Goal: Complete application form: Complete application form

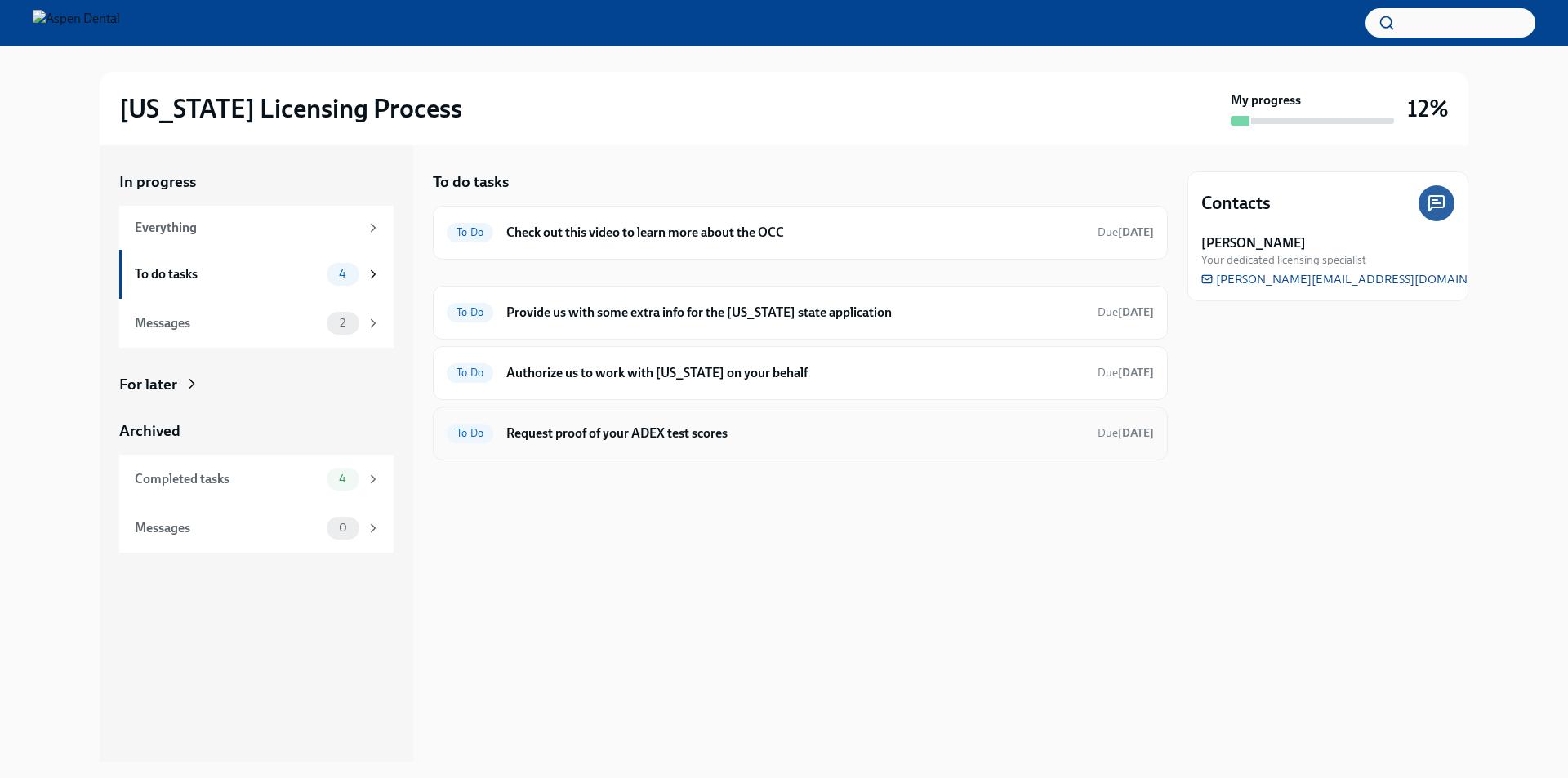
click at [682, 440] on h6 "Request proof of your ADEX test scores" at bounding box center [795, 434] width 578 height 18
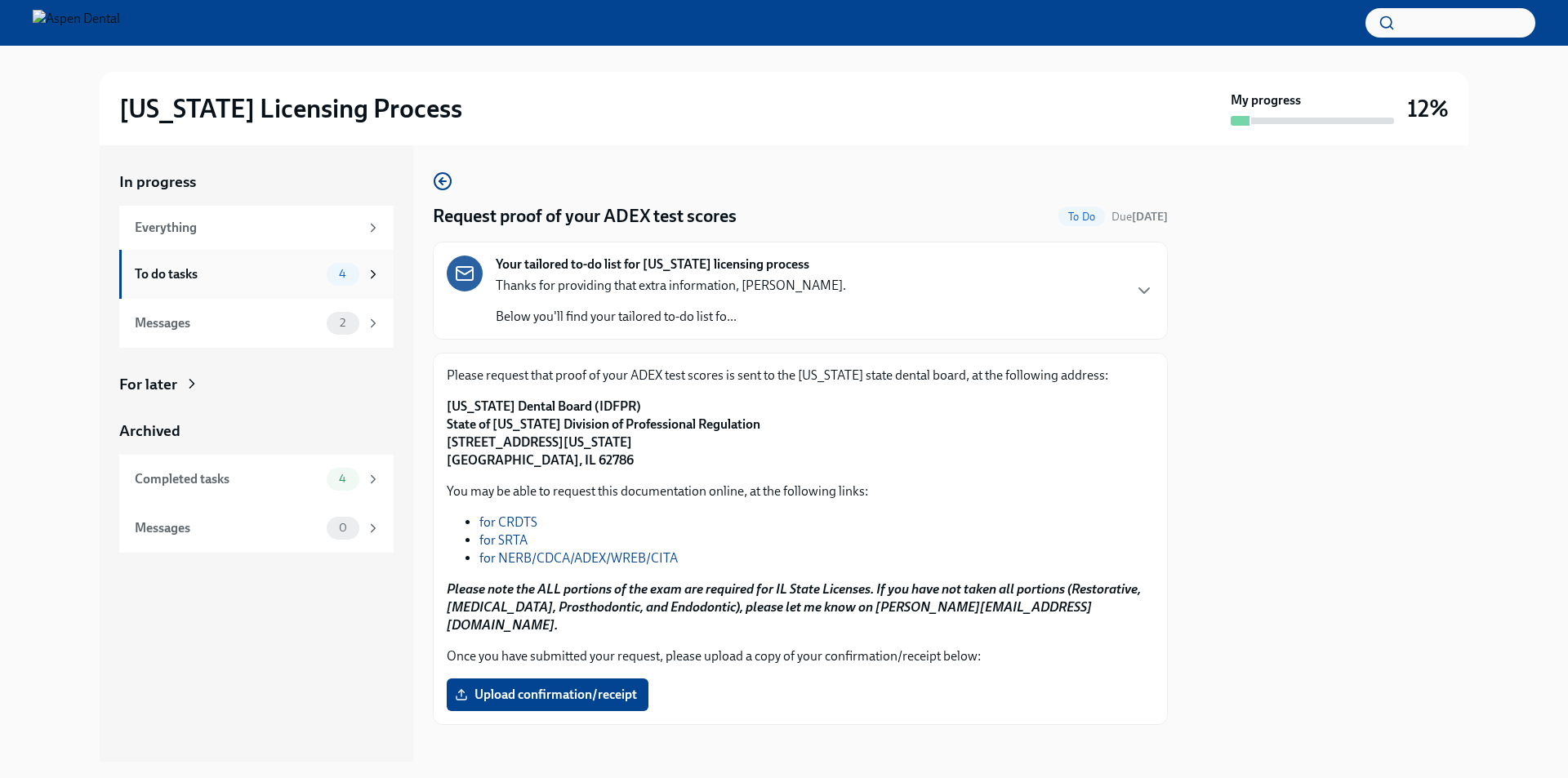
click at [337, 266] on div "4" at bounding box center [343, 274] width 33 height 23
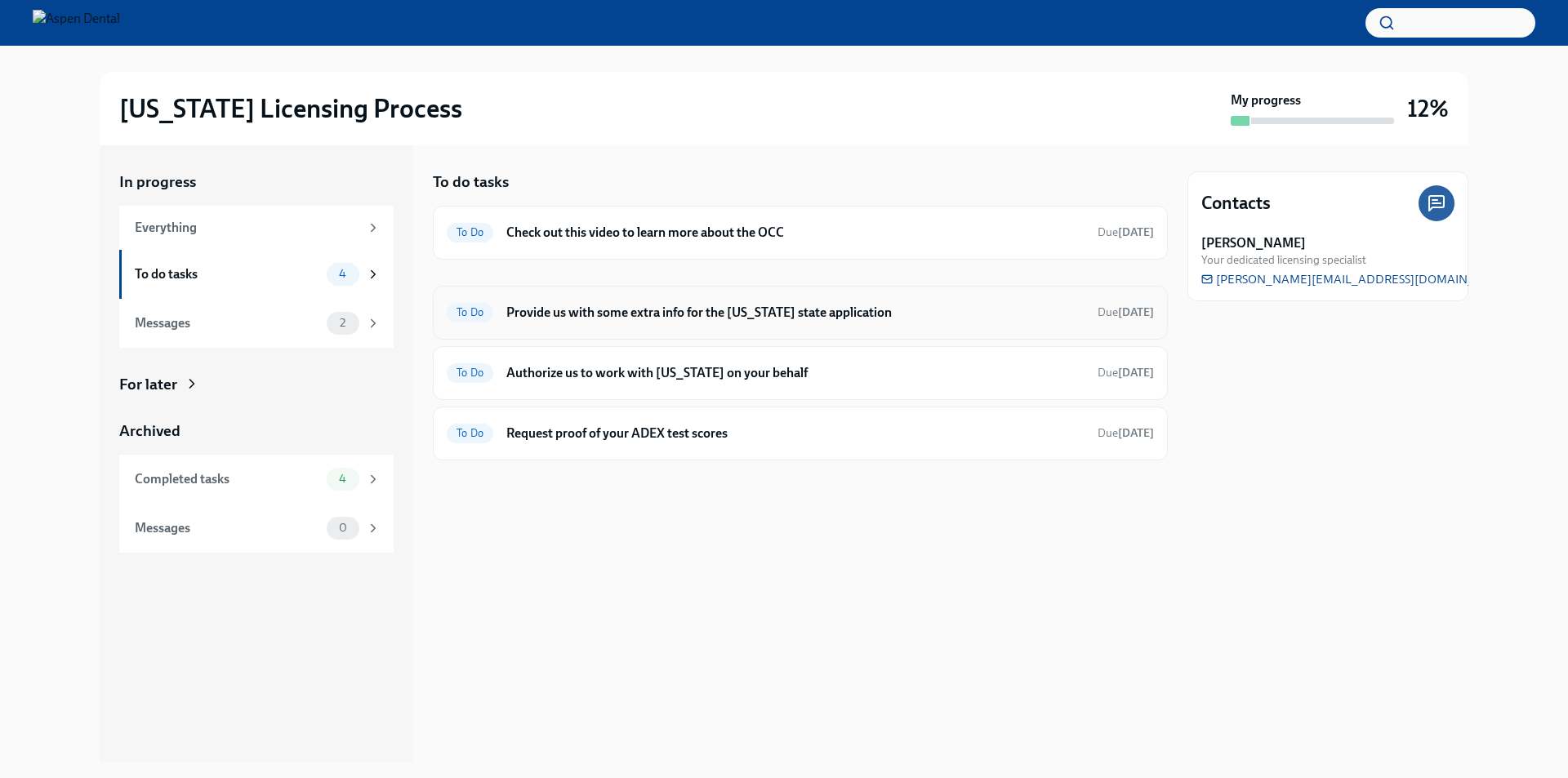
click at [675, 325] on div "To Do Provide us with some extra info for the [US_STATE] state application Due …" at bounding box center [800, 313] width 707 height 26
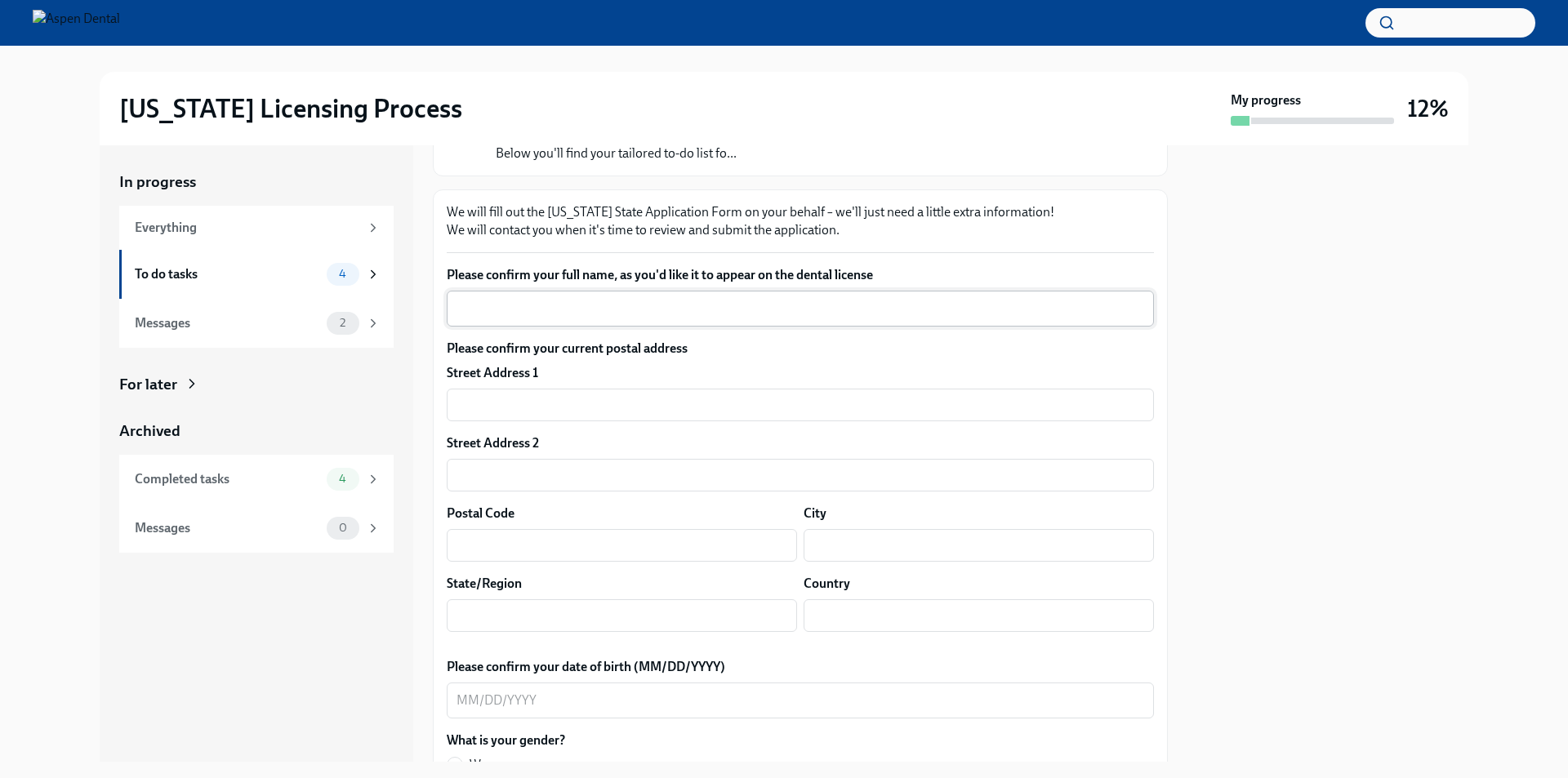
scroll to position [82, 0]
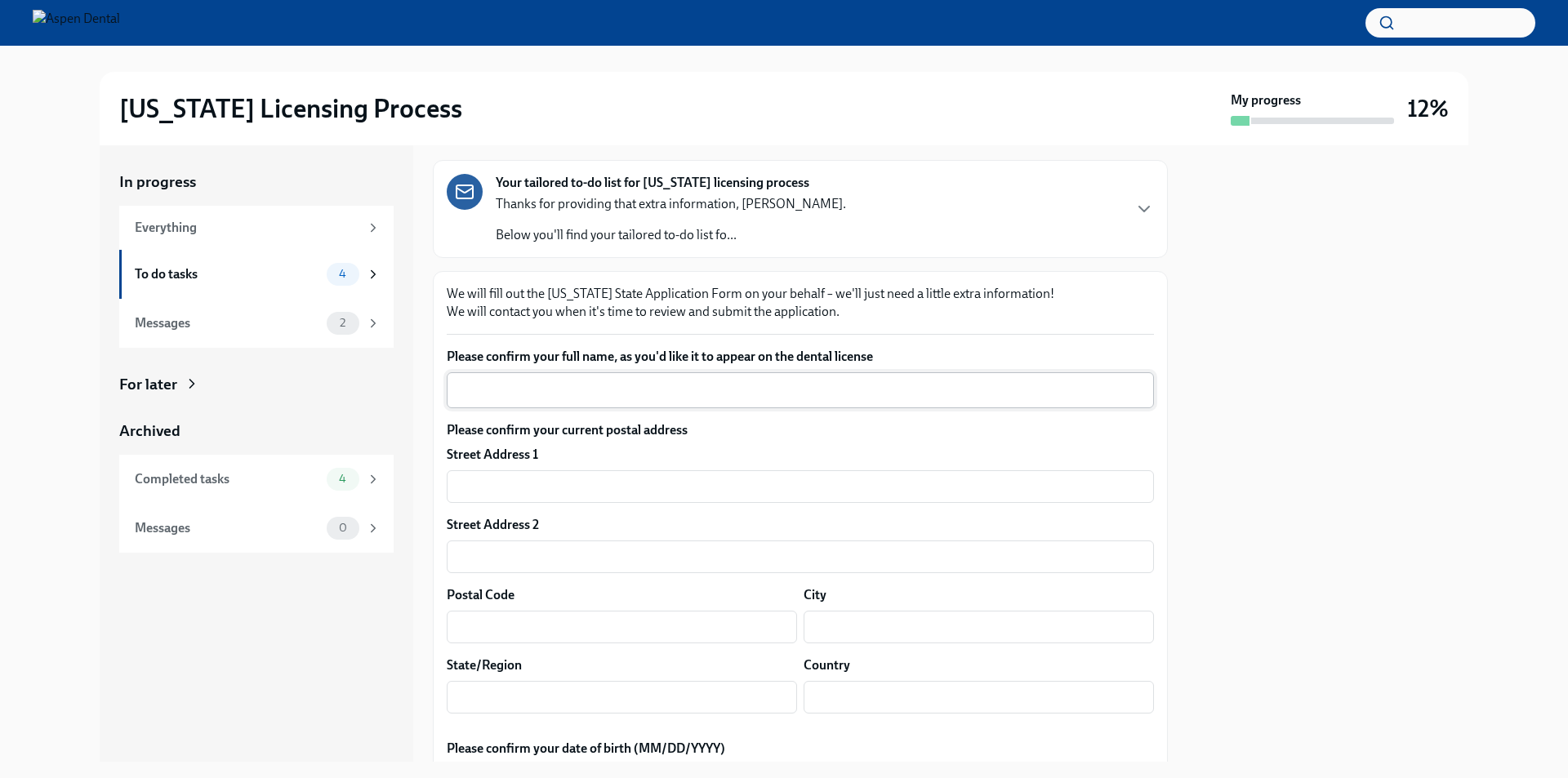
click at [655, 377] on div "x ​" at bounding box center [800, 390] width 707 height 36
click at [567, 391] on textarea "[PERSON_NAME]" at bounding box center [800, 390] width 688 height 19
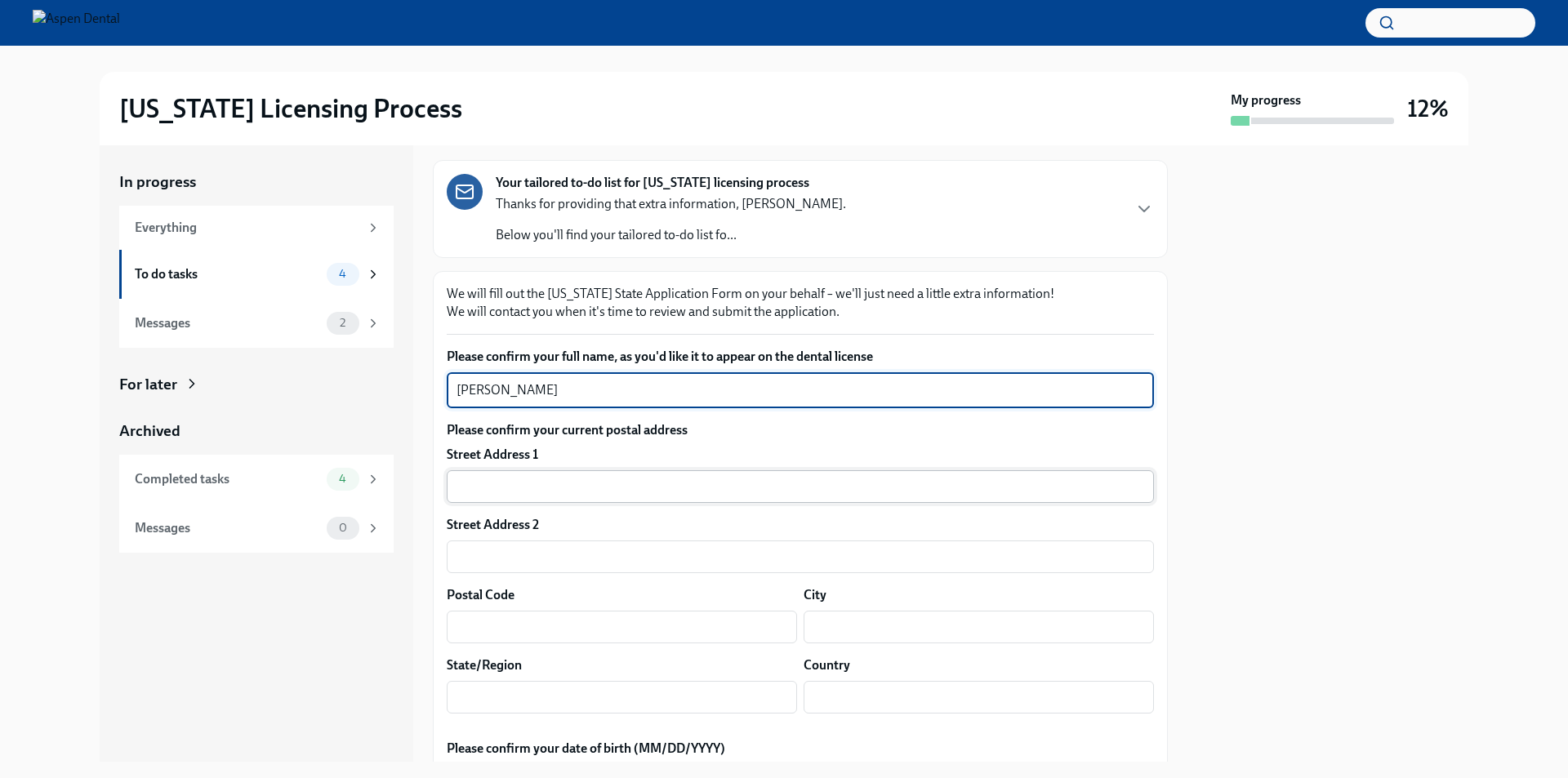
type textarea "[PERSON_NAME]"
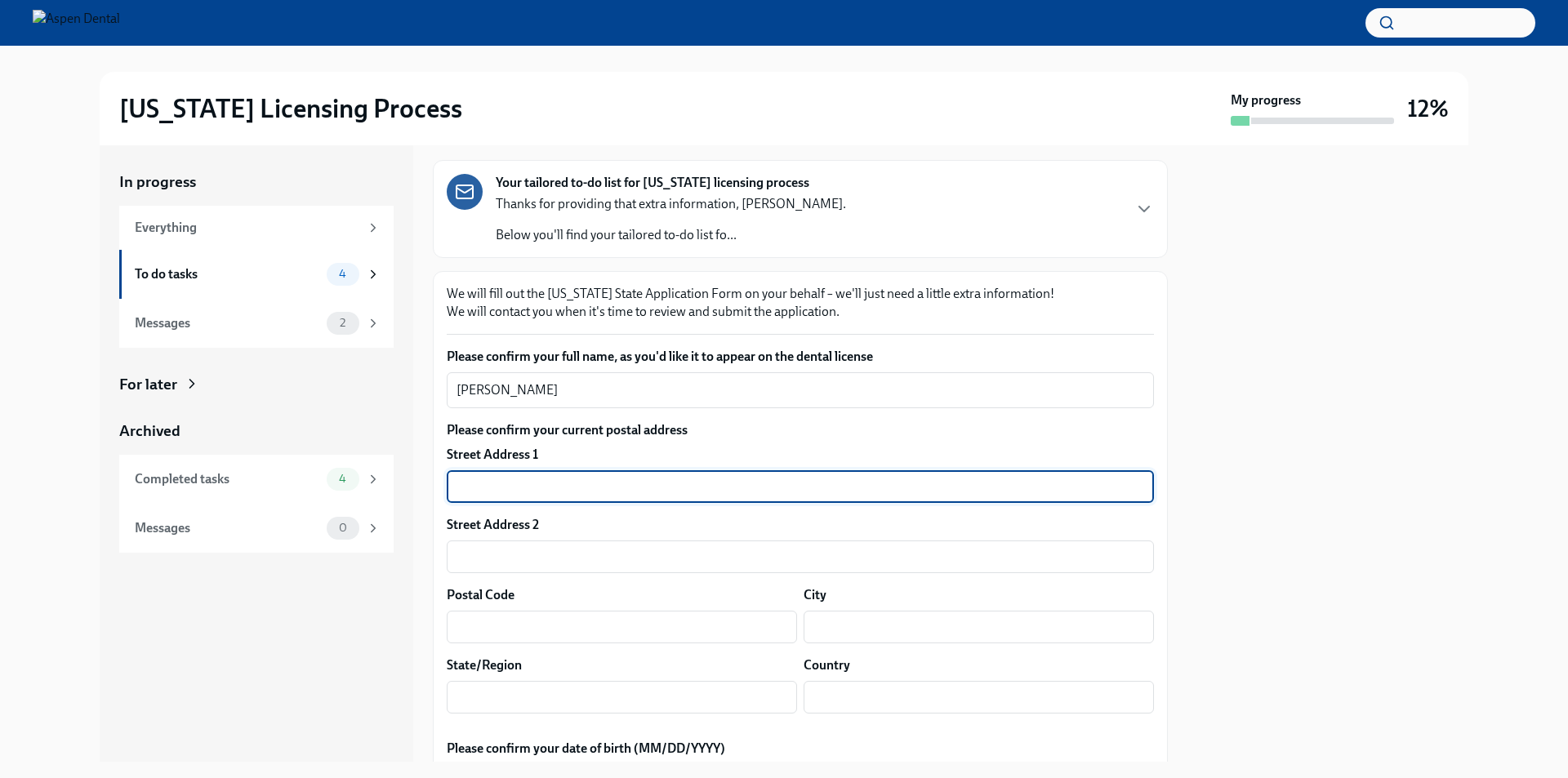
click at [532, 487] on input "text" at bounding box center [800, 487] width 707 height 33
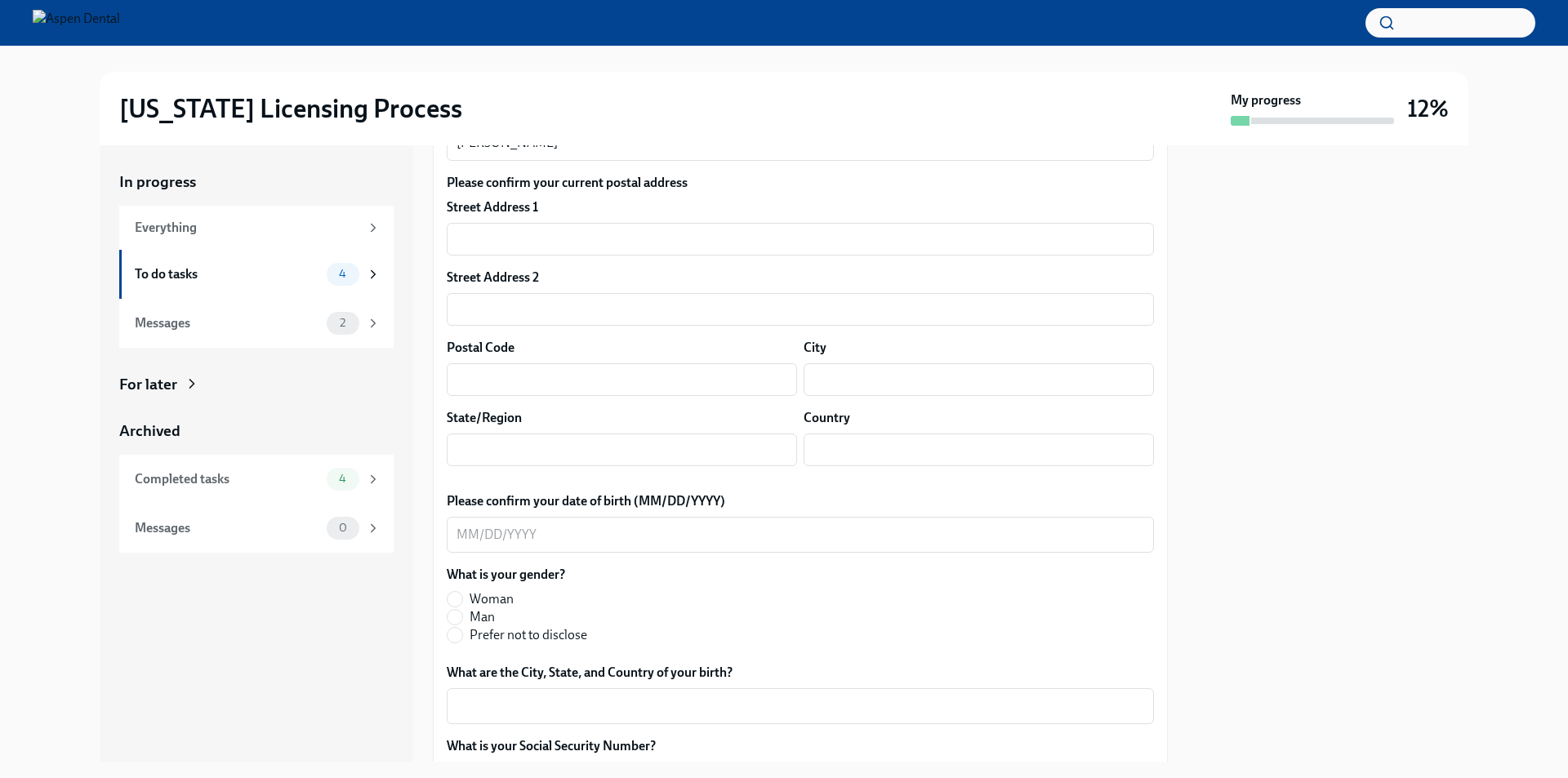
scroll to position [698, 0]
